Goal: Task Accomplishment & Management: Use online tool/utility

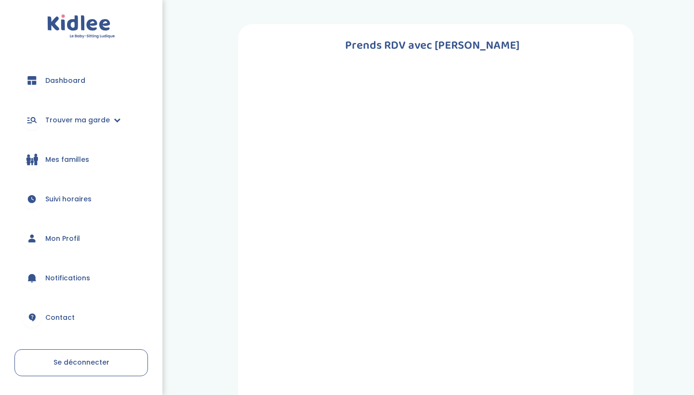
click at [73, 160] on span "Mes familles" at bounding box center [67, 160] width 44 height 10
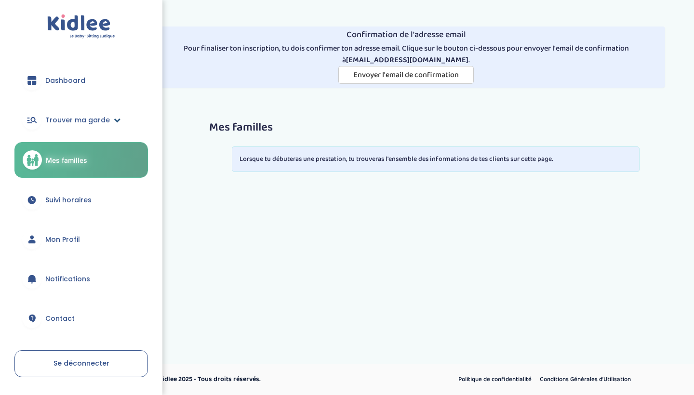
click at [68, 122] on span "Trouver ma garde" at bounding box center [77, 120] width 65 height 10
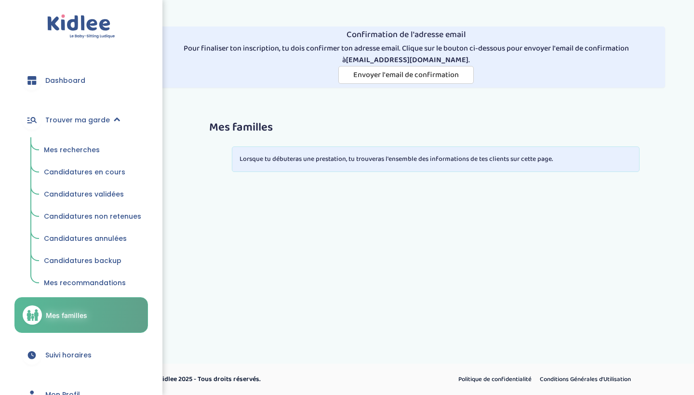
click at [79, 147] on span "Mes recherches" at bounding box center [72, 150] width 56 height 10
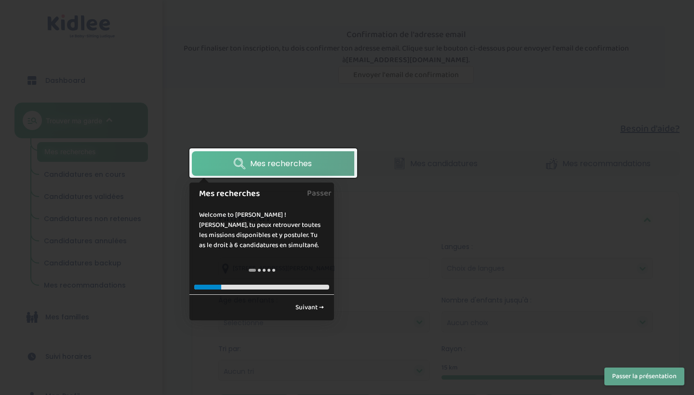
click at [330, 164] on link "Mes recherches" at bounding box center [273, 163] width 162 height 25
click at [319, 307] on link "Suivant →" at bounding box center [309, 308] width 39 height 16
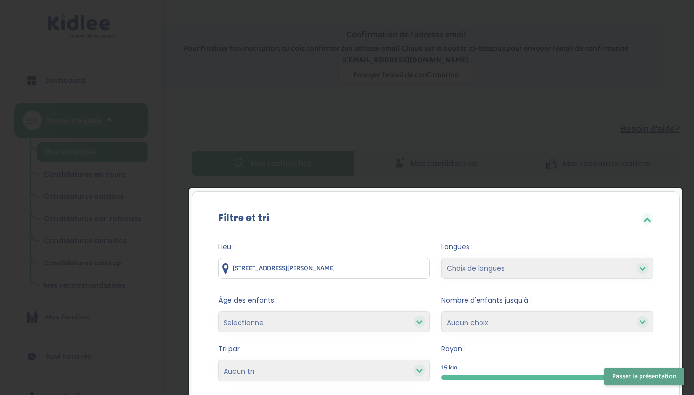
scroll to position [150, 0]
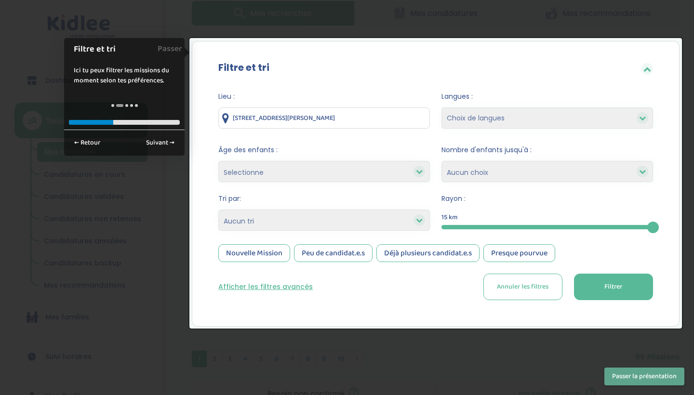
select select "12"
select select
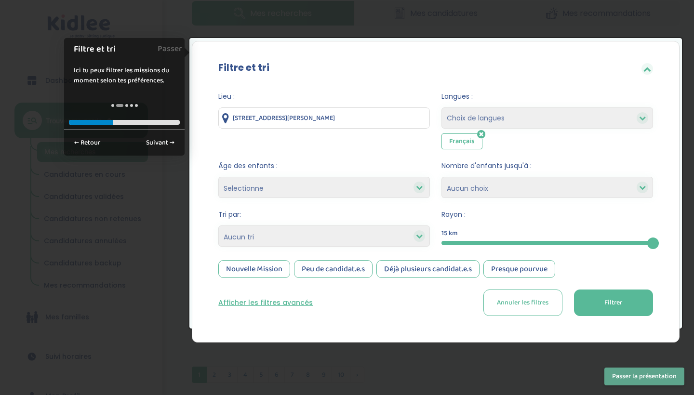
select select "4"
select select "salary_desc"
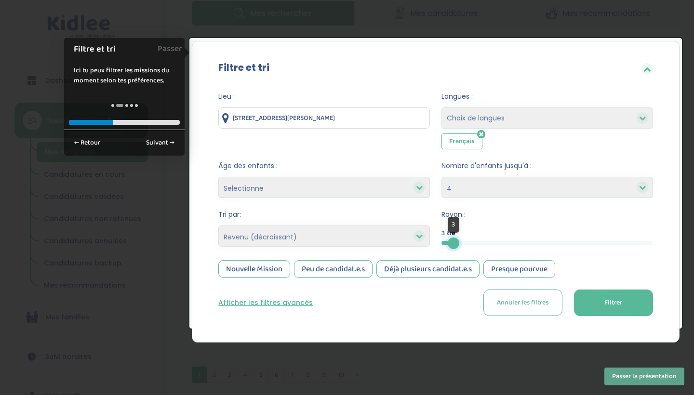
drag, startPoint x: 654, startPoint y: 242, endPoint x: 453, endPoint y: 237, distance: 200.5
click at [453, 238] on div "3" at bounding box center [454, 244] width 12 height 12
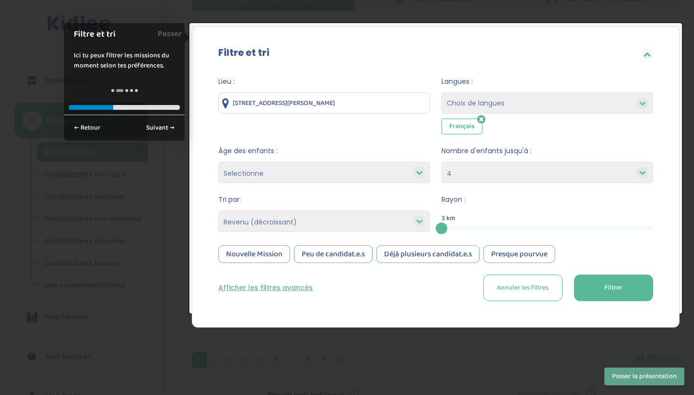
scroll to position [164, 0]
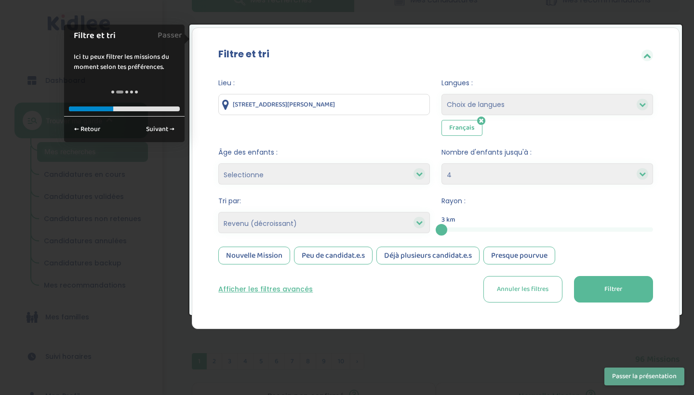
select select
click at [641, 289] on button "Filtrer" at bounding box center [613, 289] width 79 height 26
click at [152, 130] on link "Suivant →" at bounding box center [160, 129] width 39 height 16
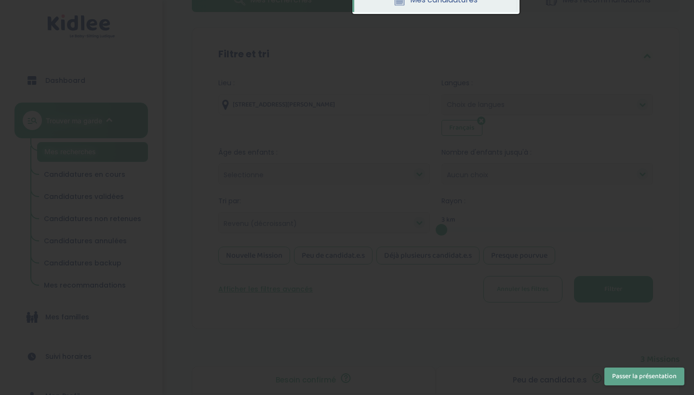
scroll to position [0, 0]
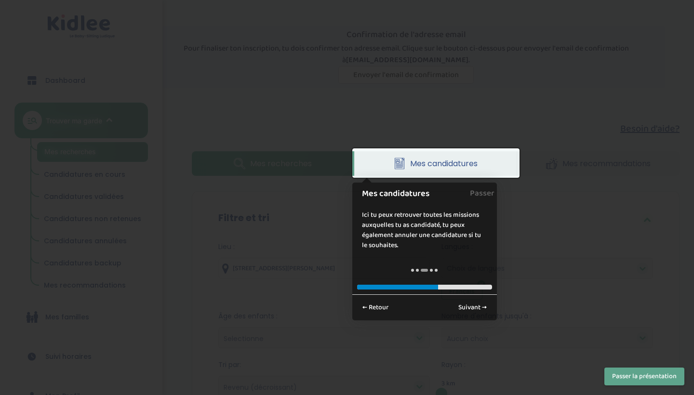
click at [408, 159] on link "Mes candidatures" at bounding box center [436, 163] width 162 height 25
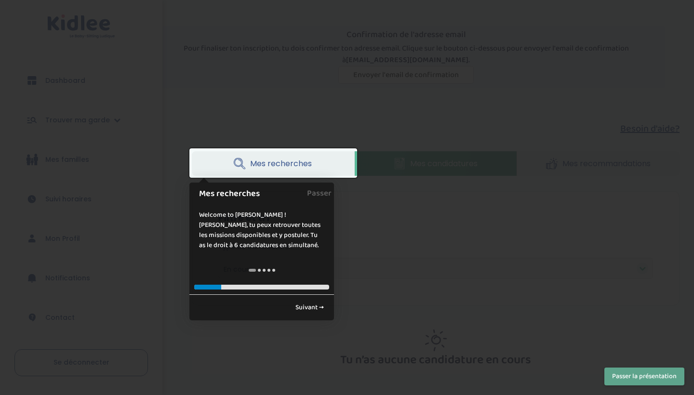
click at [322, 162] on link "Mes recherches" at bounding box center [273, 163] width 162 height 25
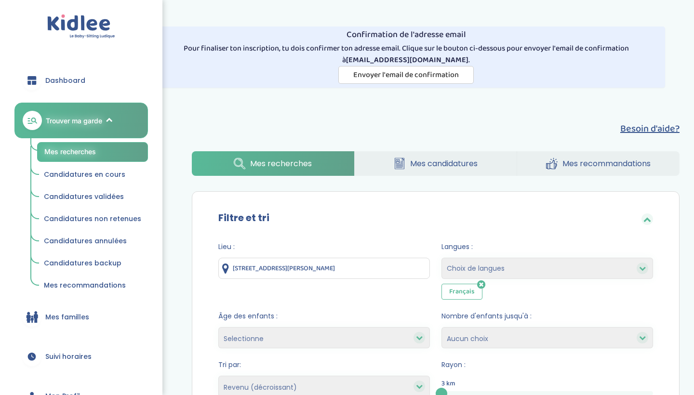
select select "salary_desc"
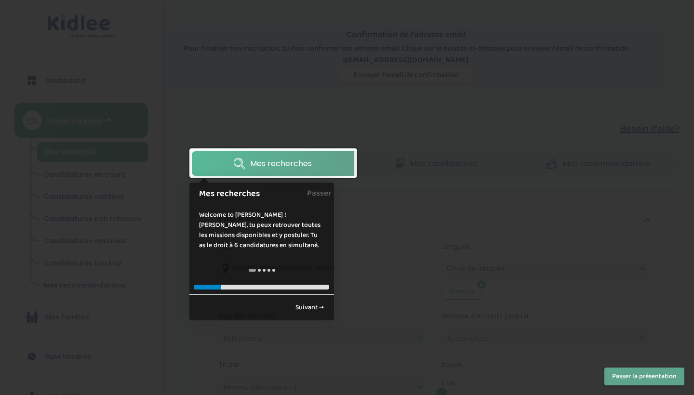
click at [641, 378] on button "Passer la présentation" at bounding box center [644, 377] width 80 height 18
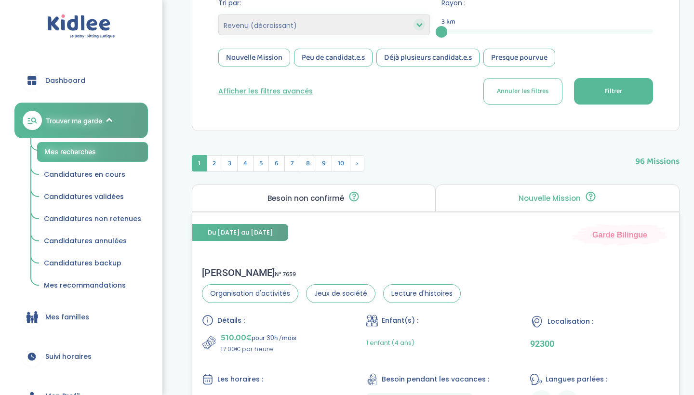
scroll to position [361, 0]
click at [623, 99] on button "Filtrer" at bounding box center [613, 92] width 79 height 26
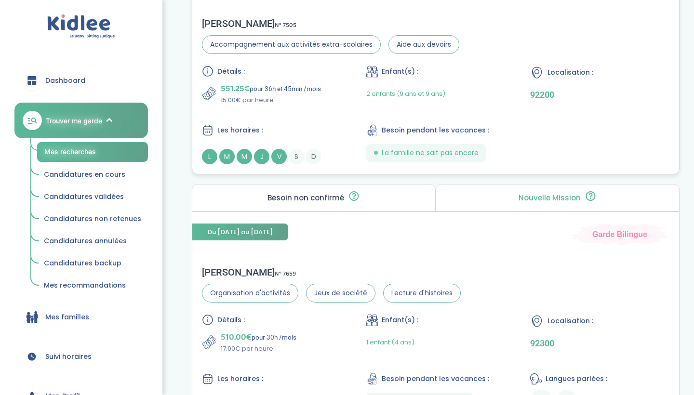
scroll to position [596, 0]
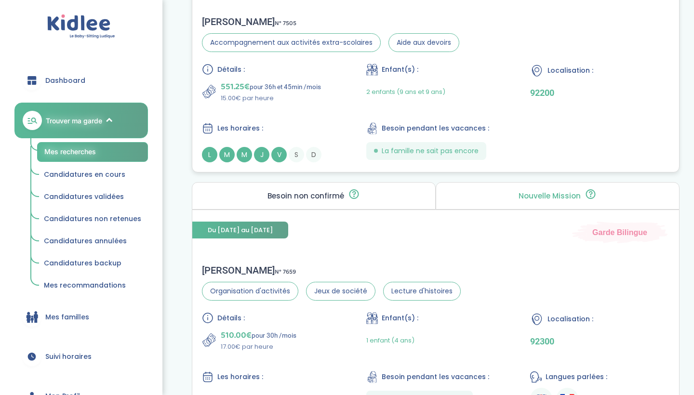
click at [251, 156] on span "M" at bounding box center [244, 154] width 15 height 15
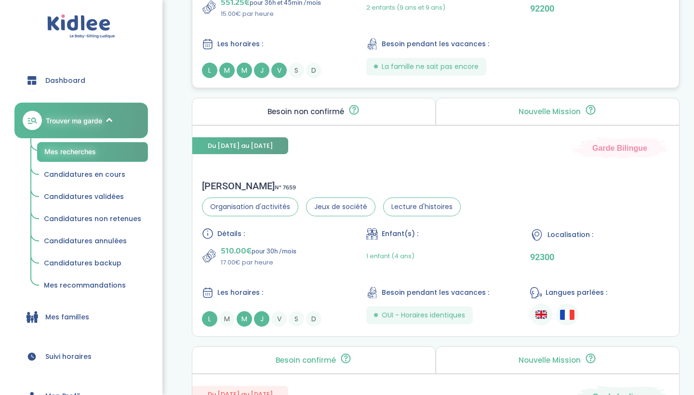
scroll to position [681, 0]
click at [313, 272] on div "Détails : 510.00€ pour 30h /mois 17.00€ par heure Enfant(s) : 1 enfant (4 ans) …" at bounding box center [435, 276] width 467 height 99
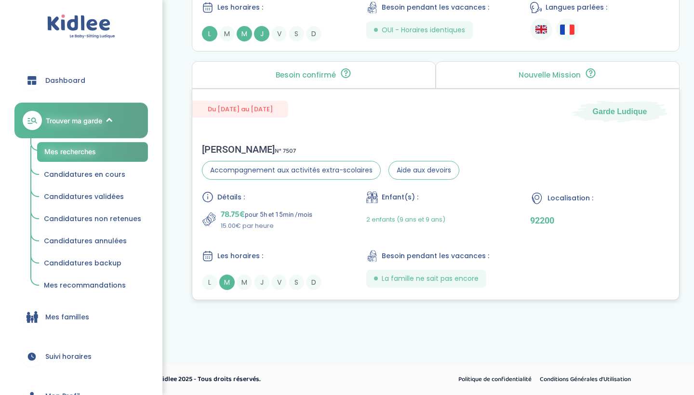
scroll to position [965, 0]
click at [311, 242] on div "Détails : 78.75€ pour 5h et 15min /mois 15.00€ par heure Enfant(s) : 2 enfants …" at bounding box center [435, 241] width 467 height 99
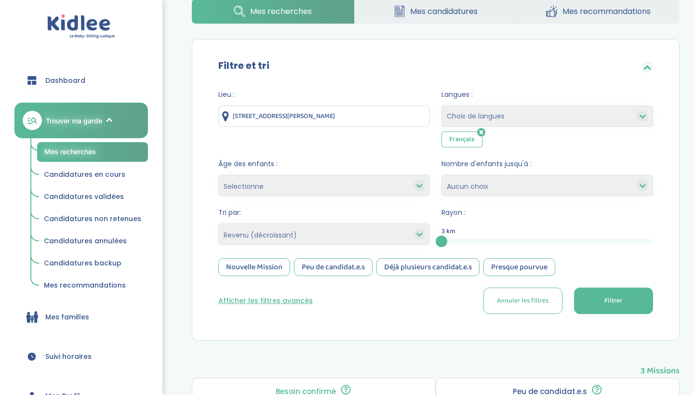
scroll to position [170, 0]
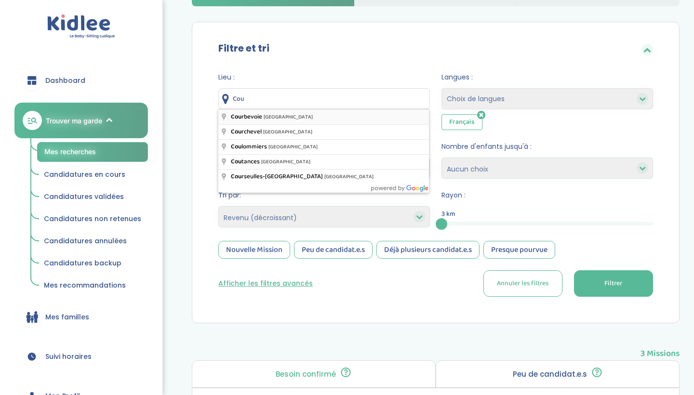
type input "Courbevoie, France"
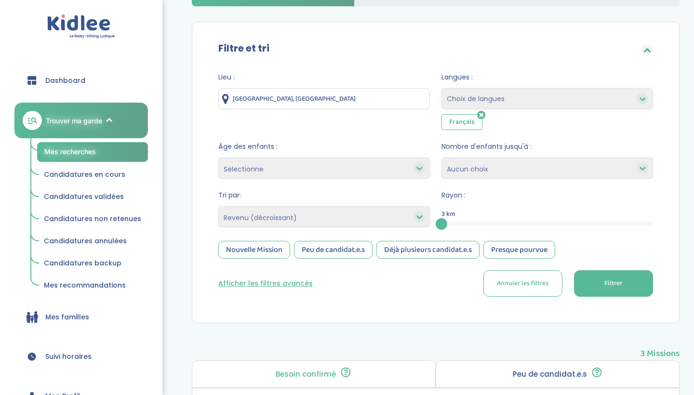
click at [610, 286] on span "Filtrer" at bounding box center [613, 283] width 18 height 10
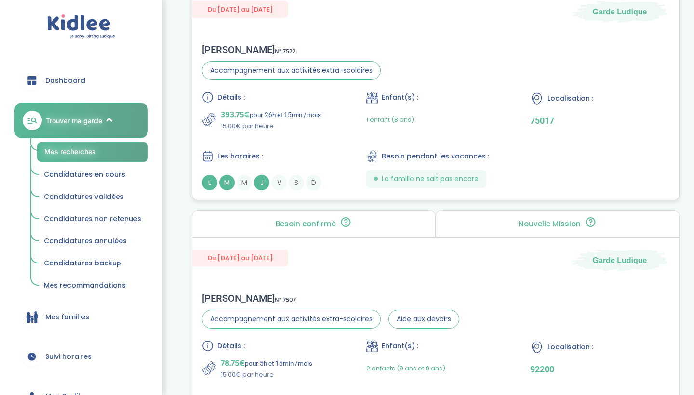
scroll to position [1065, 0]
click at [459, 123] on div "1 enfant (8 ans)" at bounding box center [435, 120] width 139 height 23
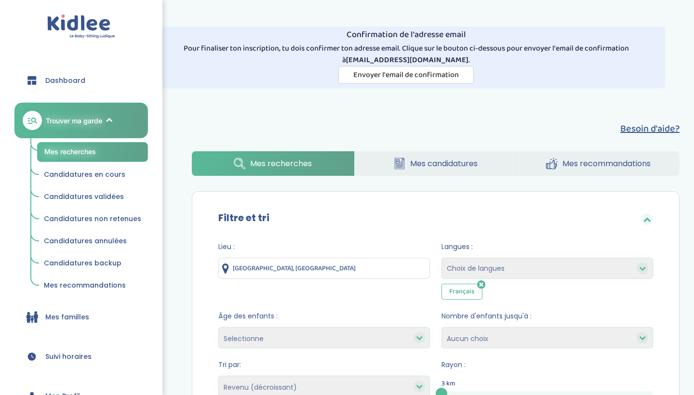
scroll to position [0, 0]
click at [298, 266] on input "Courbevoie, France" at bounding box center [323, 268] width 211 height 21
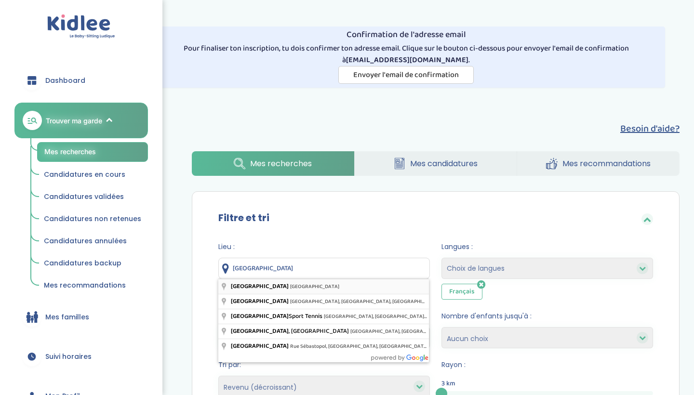
type input "Courbevoie, France"
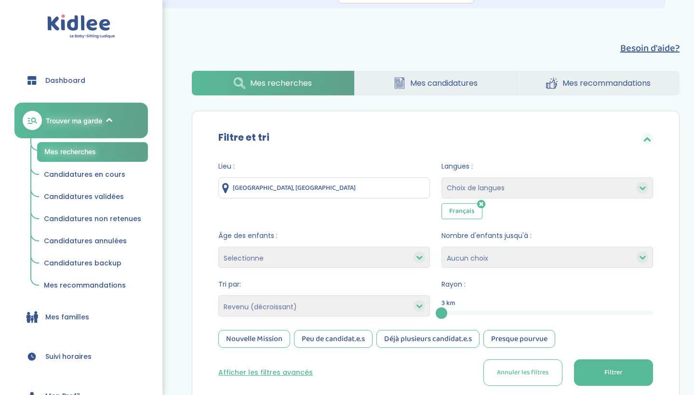
scroll to position [99, 0]
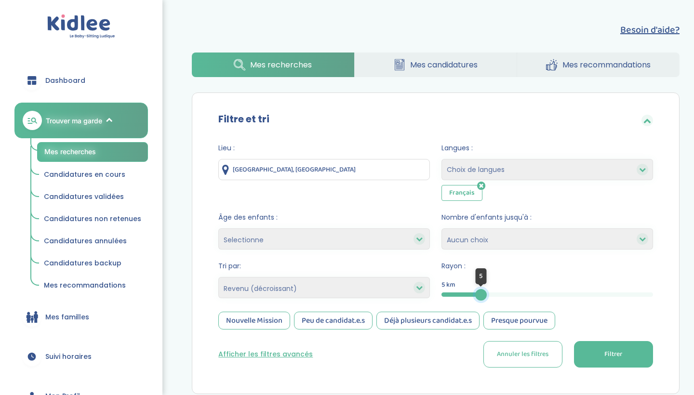
drag, startPoint x: 441, startPoint y: 291, endPoint x: 481, endPoint y: 293, distance: 39.6
click at [481, 293] on div at bounding box center [481, 295] width 12 height 12
click at [602, 351] on button "Filtrer" at bounding box center [613, 354] width 79 height 26
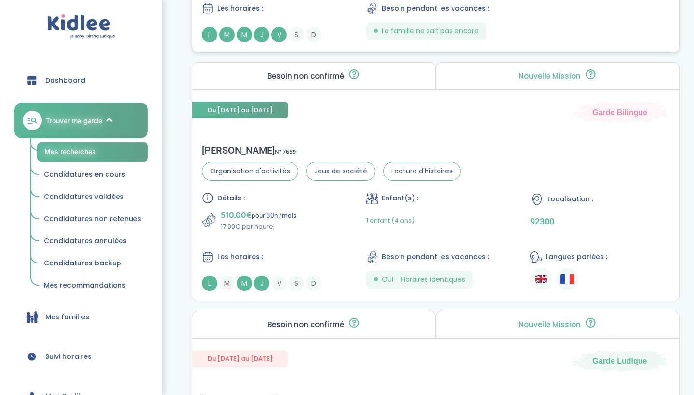
scroll to position [722, 0]
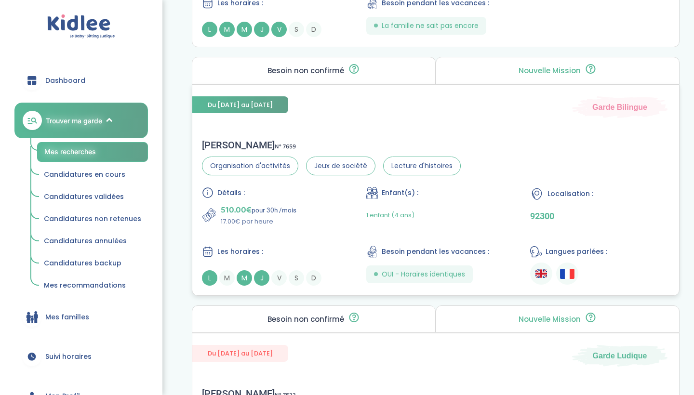
click at [487, 224] on div "1 enfant (4 ans)" at bounding box center [435, 215] width 139 height 23
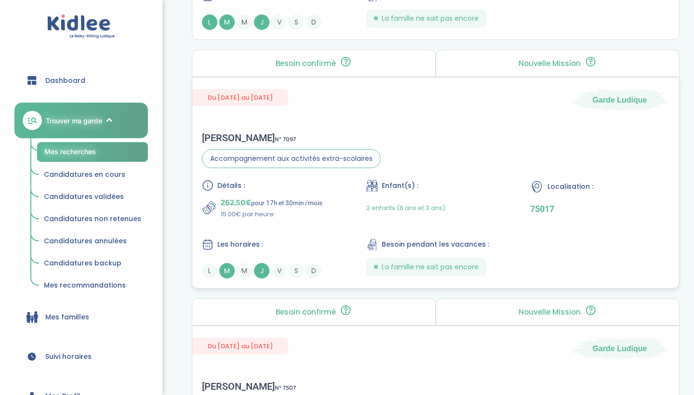
scroll to position [1219, 0]
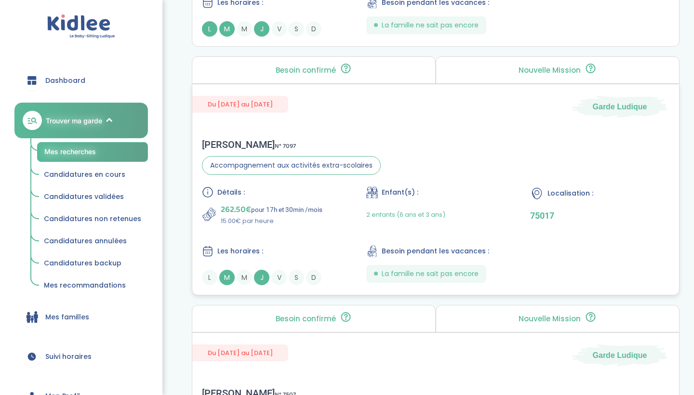
click at [392, 128] on div "Du 02-09-2025 au 31-07-2026 Garde Ludique Matthieu B . N° 7097 Accompagnement a…" at bounding box center [436, 189] width 488 height 211
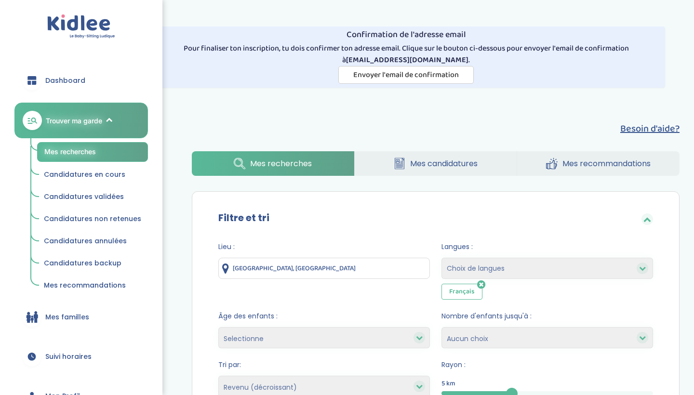
scroll to position [0, 0]
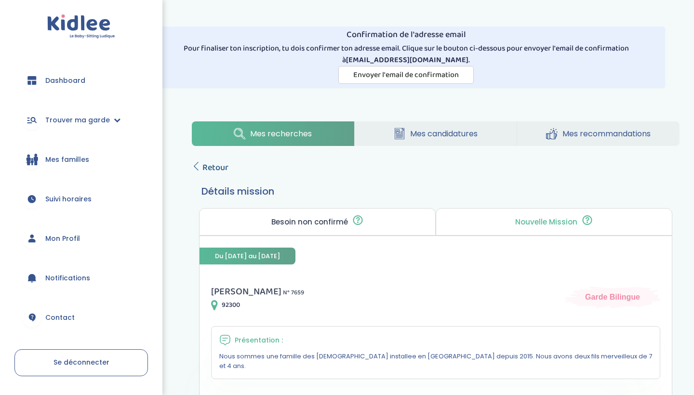
click at [212, 166] on span "Retour" at bounding box center [215, 167] width 26 height 13
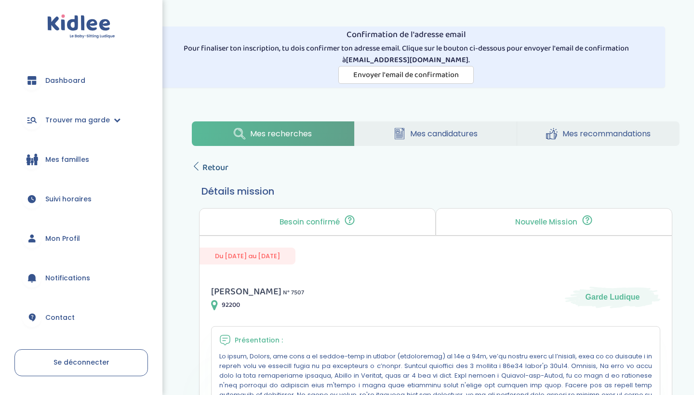
click at [218, 169] on span "Retour" at bounding box center [215, 167] width 26 height 13
